Goal: Task Accomplishment & Management: Use online tool/utility

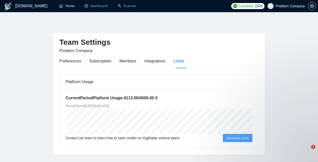
click at [68, 8] on link "Home" at bounding box center [66, 6] width 15 height 4
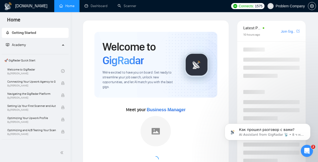
click at [46, 45] on span "Academy" at bounding box center [33, 45] width 55 height 10
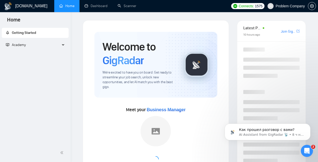
click at [65, 45] on div "Academy" at bounding box center [35, 45] width 67 height 10
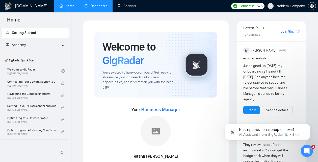
click at [102, 8] on link "Dashboard" at bounding box center [96, 6] width 23 height 4
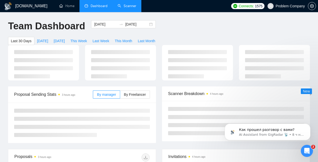
click at [128, 4] on link "Scanner" at bounding box center [127, 6] width 19 height 4
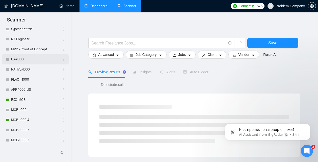
scroll to position [194, 0]
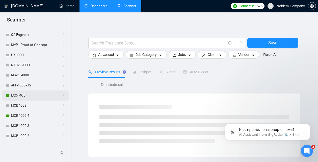
click at [25, 97] on link "EXC-MOB" at bounding box center [35, 95] width 48 height 10
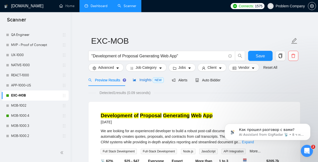
click at [143, 81] on span "Insights NEW" at bounding box center [148, 80] width 31 height 4
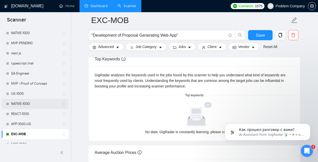
scroll to position [155, 0]
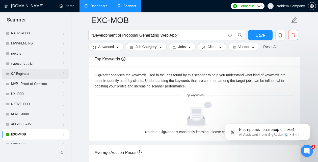
click at [31, 74] on link "QA Engineer" at bounding box center [35, 74] width 48 height 10
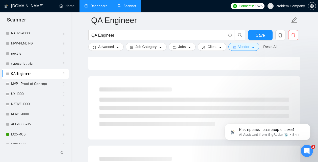
scroll to position [22, 0]
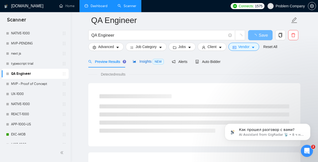
click at [149, 63] on span "Insights NEW" at bounding box center [148, 61] width 31 height 4
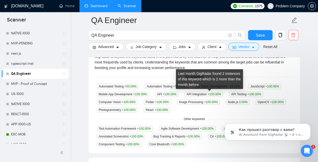
scroll to position [117, 0]
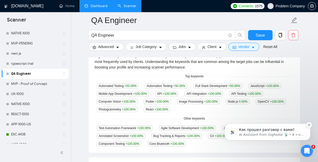
click at [310, 126] on icon "Dismiss notification" at bounding box center [309, 125] width 3 height 3
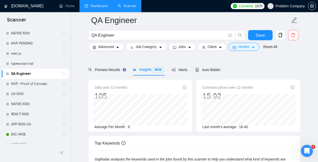
scroll to position [0, 0]
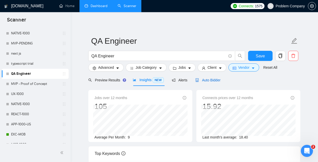
click at [207, 79] on span "Auto Bidder" at bounding box center [208, 80] width 25 height 4
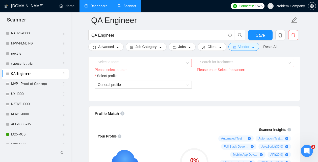
scroll to position [268, 0]
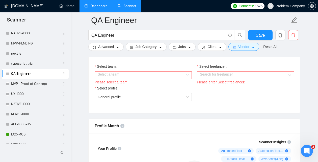
click at [186, 73] on div "Select a team" at bounding box center [143, 75] width 97 height 8
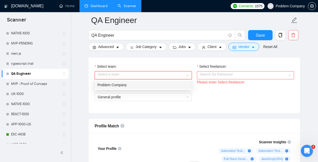
click at [151, 85] on div "Problem Company" at bounding box center [143, 85] width 91 height 6
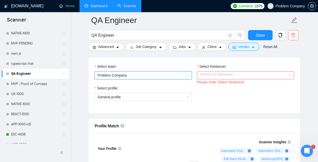
click at [206, 75] on input "Select freelancer:" at bounding box center [244, 76] width 88 height 8
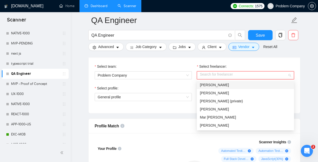
click at [209, 86] on span "[PERSON_NAME]" at bounding box center [214, 85] width 29 height 4
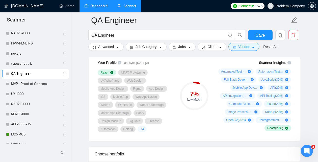
scroll to position [351, 0]
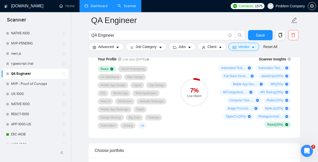
click at [100, 6] on link "Dashboard" at bounding box center [96, 6] width 23 height 4
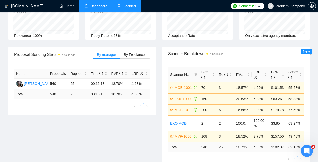
scroll to position [51, 0]
click at [111, 123] on div "Proposal Sending Stats 4 hours ago By manager By Freelancer Name Proposals Repl…" at bounding box center [159, 110] width 308 height 128
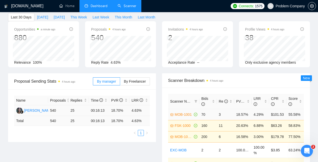
scroll to position [60, 0]
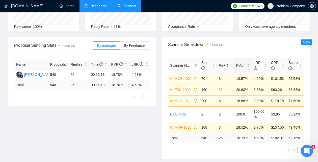
click at [249, 67] on div "PVR" at bounding box center [243, 66] width 13 height 6
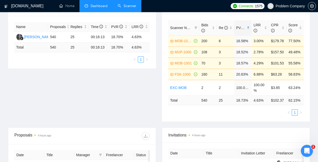
scroll to position [75, 0]
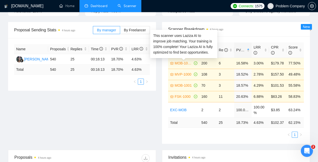
click at [181, 66] on link "MOB-1000.4" at bounding box center [184, 63] width 18 height 6
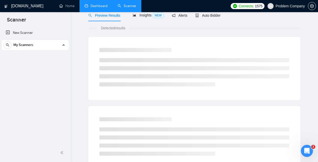
scroll to position [18, 0]
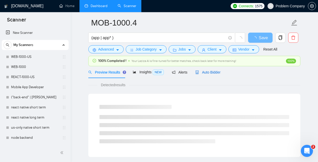
click at [209, 73] on span "Auto Bidder" at bounding box center [208, 72] width 25 height 4
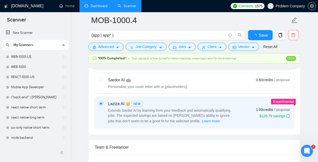
scroll to position [251, 0]
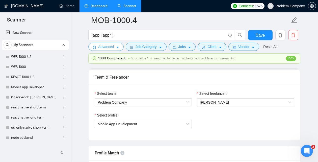
click at [118, 49] on icon "caret-down" at bounding box center [118, 48] width 4 height 4
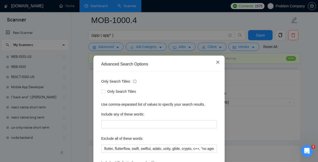
click at [218, 63] on icon "close" at bounding box center [218, 62] width 3 height 3
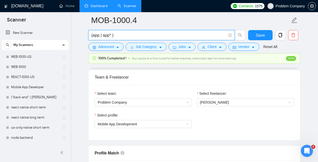
drag, startPoint x: 117, startPoint y: 35, endPoint x: 92, endPoint y: 34, distance: 24.8
click at [92, 34] on input "(app | app* )" at bounding box center [158, 35] width 135 height 6
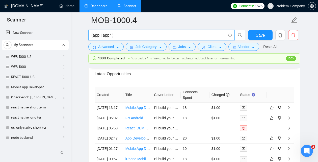
scroll to position [1251, 0]
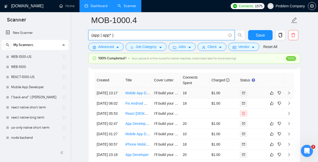
click at [154, 94] on div "Cover letter 👇 I’ll build your iOS + Android app that allows customers to brows…" at bounding box center [154, 94] width 0 height 0
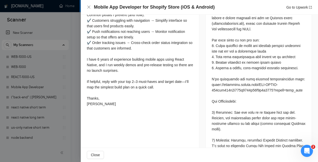
scroll to position [179, 0]
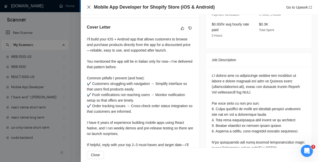
click at [89, 6] on icon "close" at bounding box center [89, 7] width 4 height 4
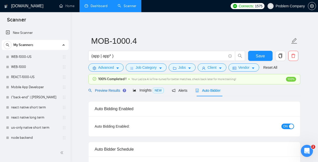
click at [110, 92] on span "Preview Results" at bounding box center [106, 90] width 36 height 4
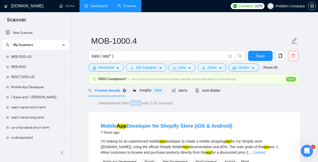
drag, startPoint x: 132, startPoint y: 104, endPoint x: 145, endPoint y: 103, distance: 13.7
click at [145, 103] on span "Detected more than 10000 results (1.55 seconds)" at bounding box center [136, 103] width 82 height 6
click at [146, 90] on span "Insights NEW" at bounding box center [148, 90] width 31 height 4
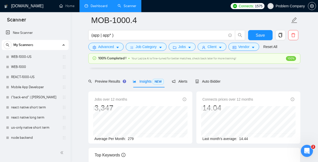
scroll to position [28, 0]
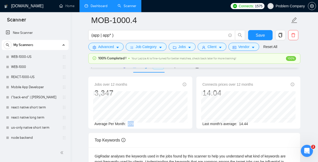
drag, startPoint x: 137, startPoint y: 123, endPoint x: 128, endPoint y: 124, distance: 9.2
click at [128, 124] on div "Average Per Month: 279" at bounding box center [140, 124] width 92 height 6
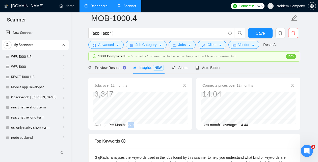
scroll to position [16, 0]
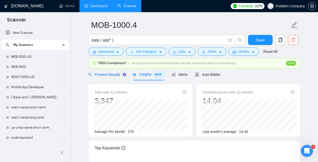
click at [111, 76] on span "Preview Results" at bounding box center [106, 75] width 36 height 4
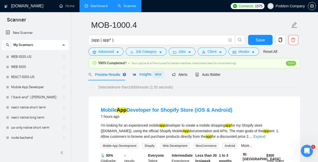
click at [146, 76] on span "Insights NEW" at bounding box center [148, 74] width 31 height 4
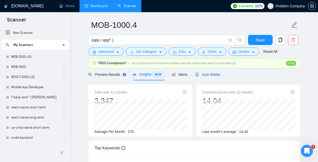
click at [221, 73] on span "Auto Bidder" at bounding box center [208, 75] width 25 height 4
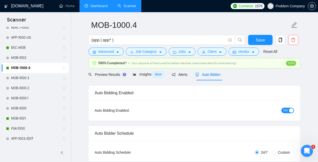
scroll to position [242, 0]
click at [113, 76] on span "Preview Results" at bounding box center [106, 75] width 36 height 4
click at [110, 75] on span "Preview Results" at bounding box center [106, 75] width 36 height 4
click at [110, 74] on span "Preview Results" at bounding box center [106, 75] width 36 height 4
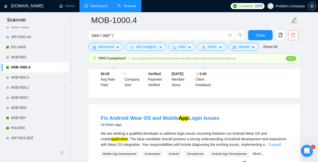
scroll to position [128, 0]
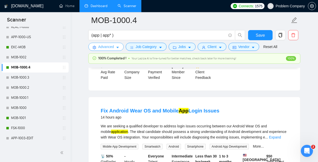
click at [104, 49] on span "Advanced" at bounding box center [106, 47] width 16 height 6
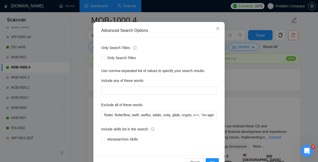
scroll to position [34, 0]
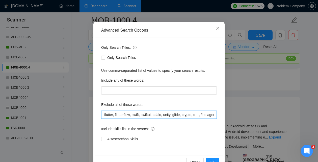
click at [200, 116] on input "flutter, flutterflow, swift, swiftui, adalo, unity, glide, crypto, c++, "no age…" at bounding box center [159, 115] width 116 height 8
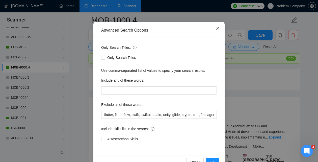
click at [219, 28] on icon "close" at bounding box center [218, 28] width 4 height 4
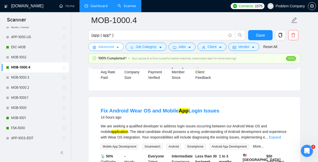
scroll to position [0, 0]
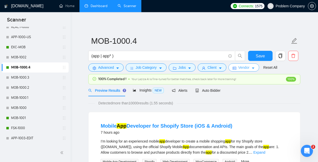
click at [241, 68] on span "Vendor" at bounding box center [244, 68] width 11 height 6
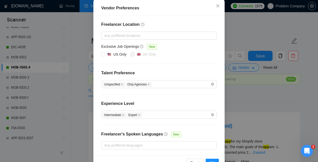
scroll to position [69, 0]
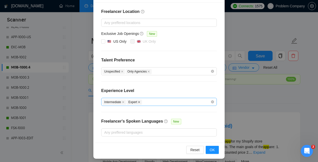
click at [140, 103] on icon "close" at bounding box center [139, 102] width 3 height 3
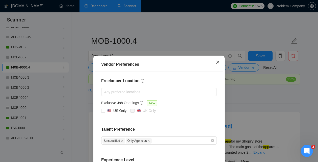
click at [221, 59] on span "Close" at bounding box center [218, 63] width 14 height 14
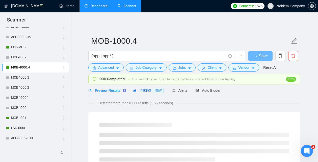
click at [147, 90] on span "Insights NEW" at bounding box center [148, 90] width 31 height 4
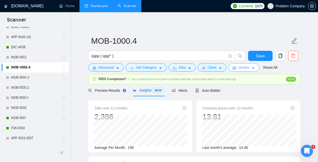
click at [240, 71] on button "Vendor" at bounding box center [244, 67] width 31 height 8
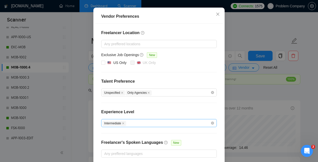
scroll to position [49, 0]
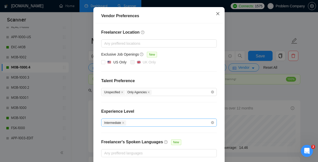
click at [220, 15] on span "Close" at bounding box center [218, 14] width 14 height 14
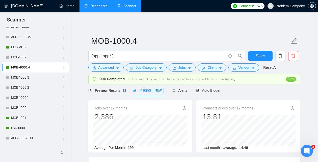
scroll to position [0, 0]
click at [23, 77] on link "MOB-1000.3" at bounding box center [35, 78] width 48 height 10
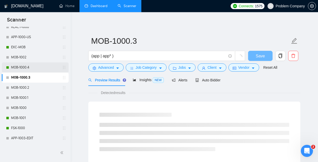
click at [32, 69] on link "MOB-1000.4" at bounding box center [35, 67] width 48 height 10
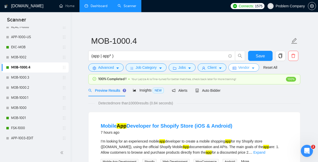
click at [247, 70] on button "Vendor" at bounding box center [244, 67] width 31 height 8
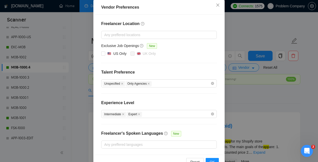
scroll to position [72, 0]
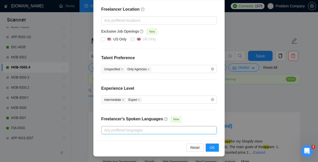
click at [149, 129] on div at bounding box center [157, 130] width 108 height 6
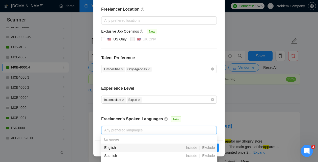
scroll to position [0, 0]
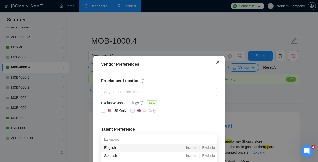
click at [220, 62] on icon "close" at bounding box center [218, 62] width 4 height 4
